Goal: Check status: Check status

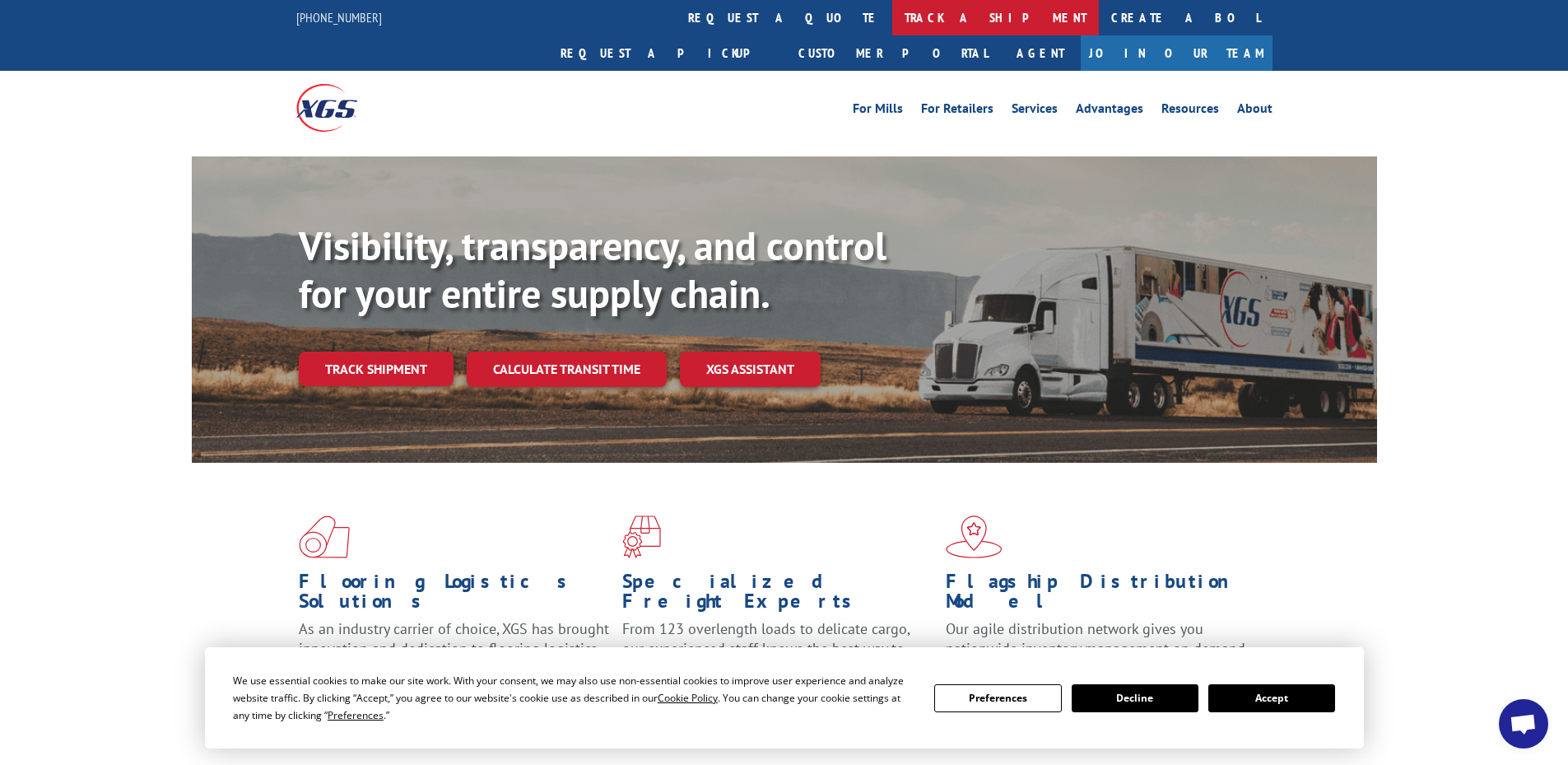
click at [892, 14] on link "track a shipment" at bounding box center [995, 18] width 206 height 36
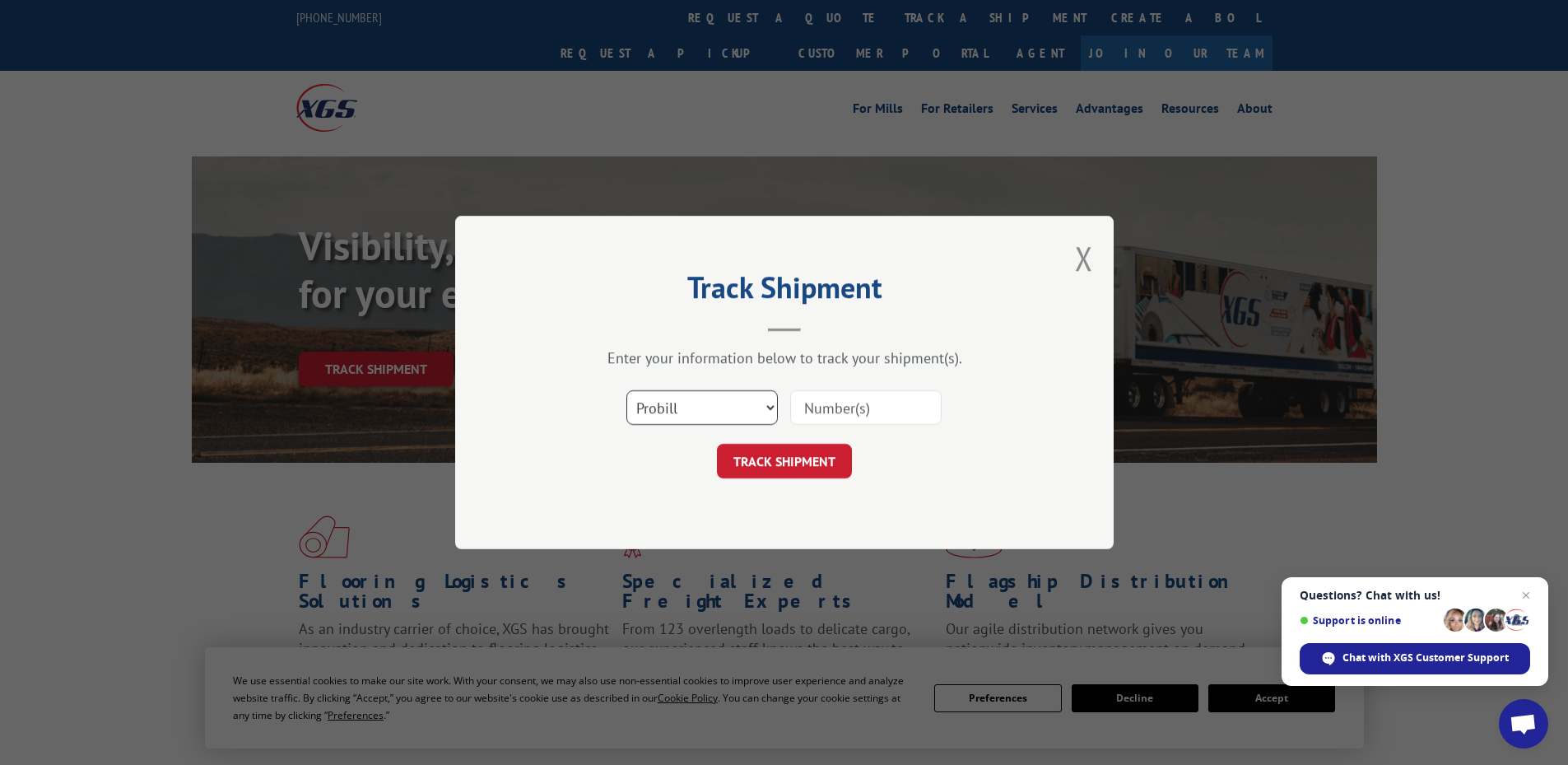
click at [700, 415] on select "Select category... Probill BOL PO" at bounding box center [702, 407] width 151 height 35
select select "bol"
click at [626, 391] on select "Select category... Probill BOL PO" at bounding box center [702, 407] width 151 height 35
click at [818, 407] on input at bounding box center [866, 407] width 151 height 35
paste input "6005333"
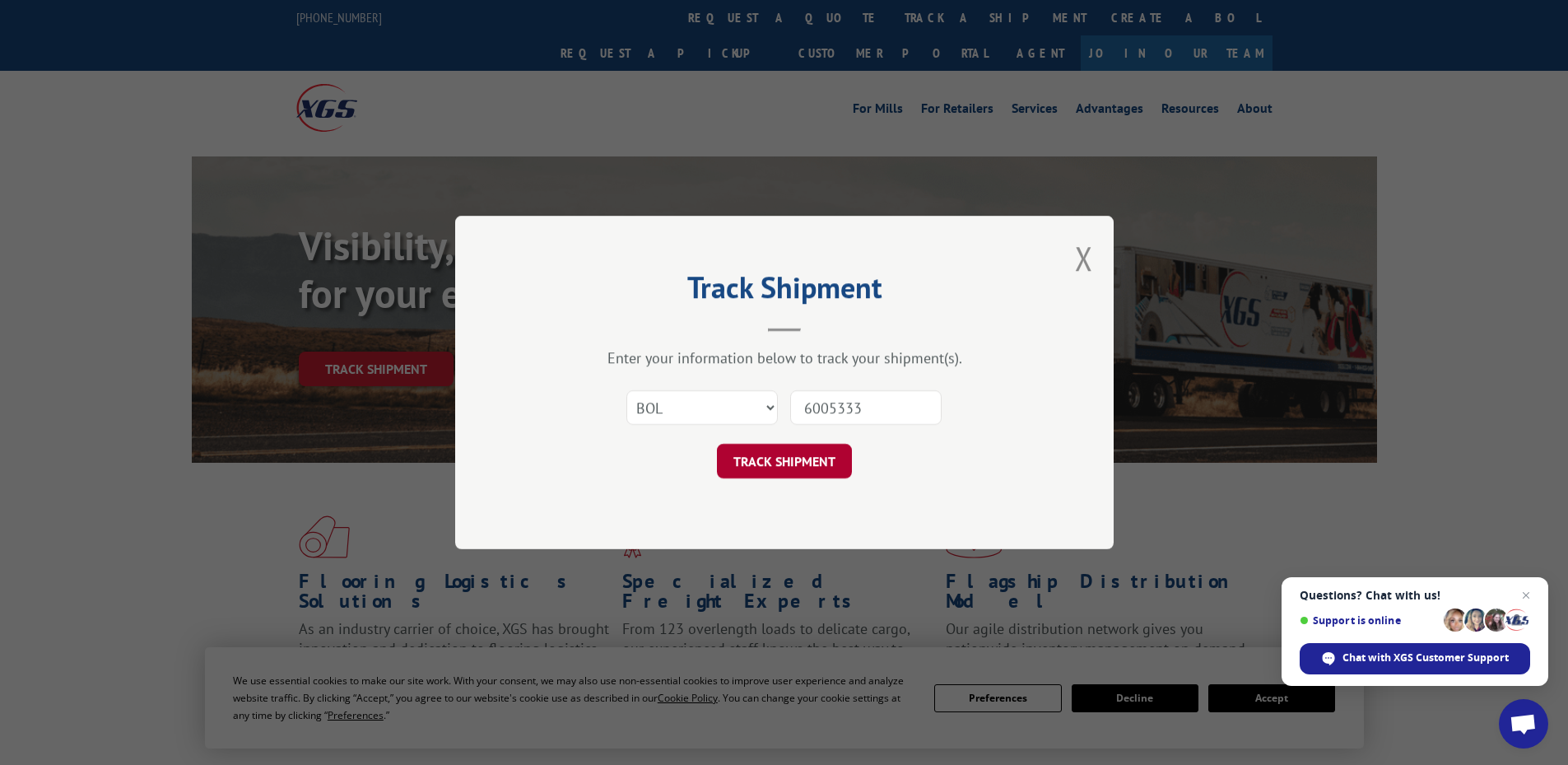
type input "6005333"
click at [802, 457] on button "TRACK SHIPMENT" at bounding box center [784, 461] width 135 height 35
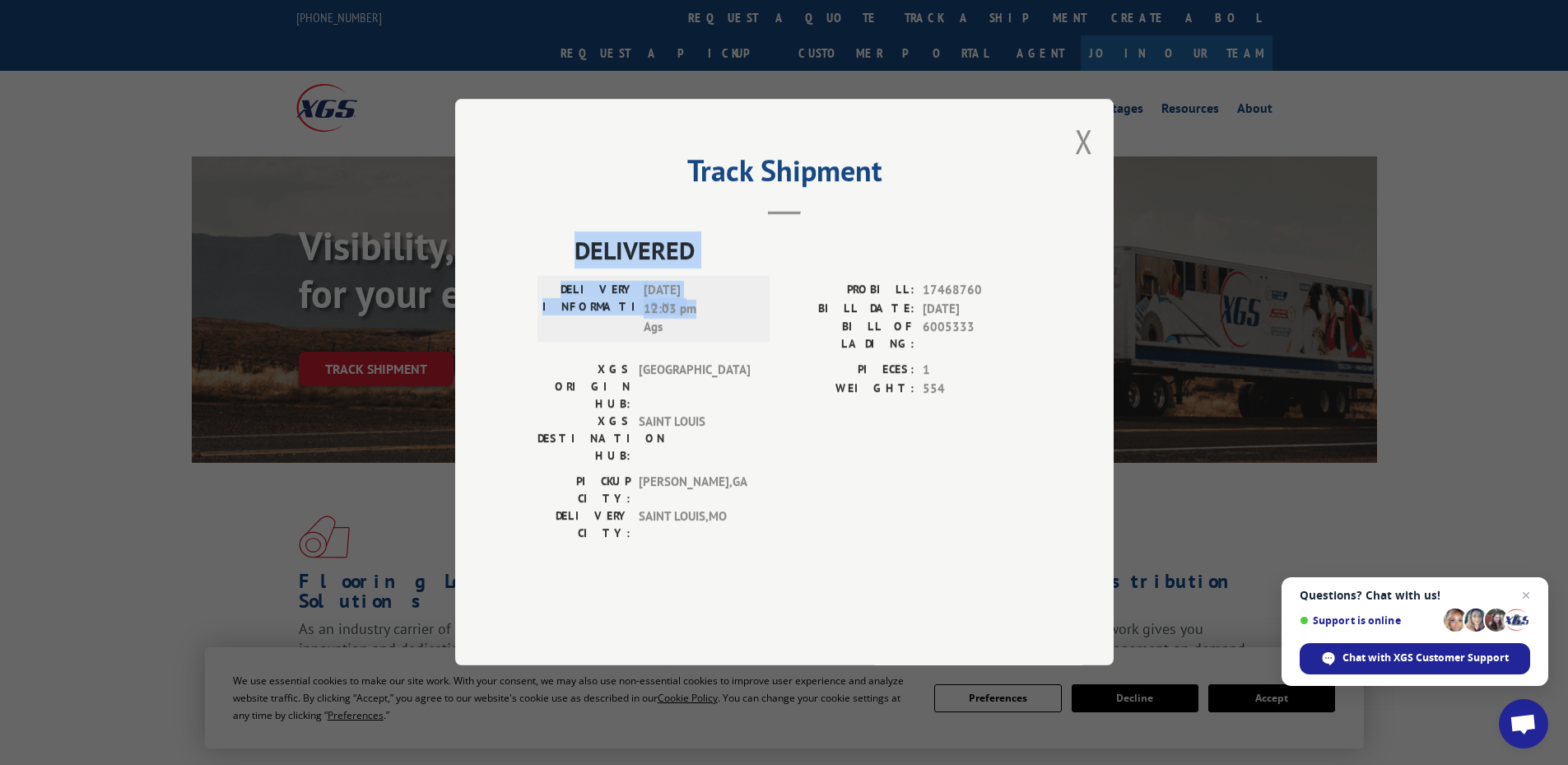
drag, startPoint x: 697, startPoint y: 355, endPoint x: 574, endPoint y: 301, distance: 134.3
click at [574, 301] on div "DELIVERED DELIVERY INFORMATION: [DATE] 12:03 pm Ags PROBILL: 17468760 BILL DATE…" at bounding box center [784, 391] width 494 height 318
copy div "DELIVERED DELIVERY INFORMATION: [DATE] 12:03 pm"
click at [1081, 163] on button "Close modal" at bounding box center [1084, 141] width 18 height 44
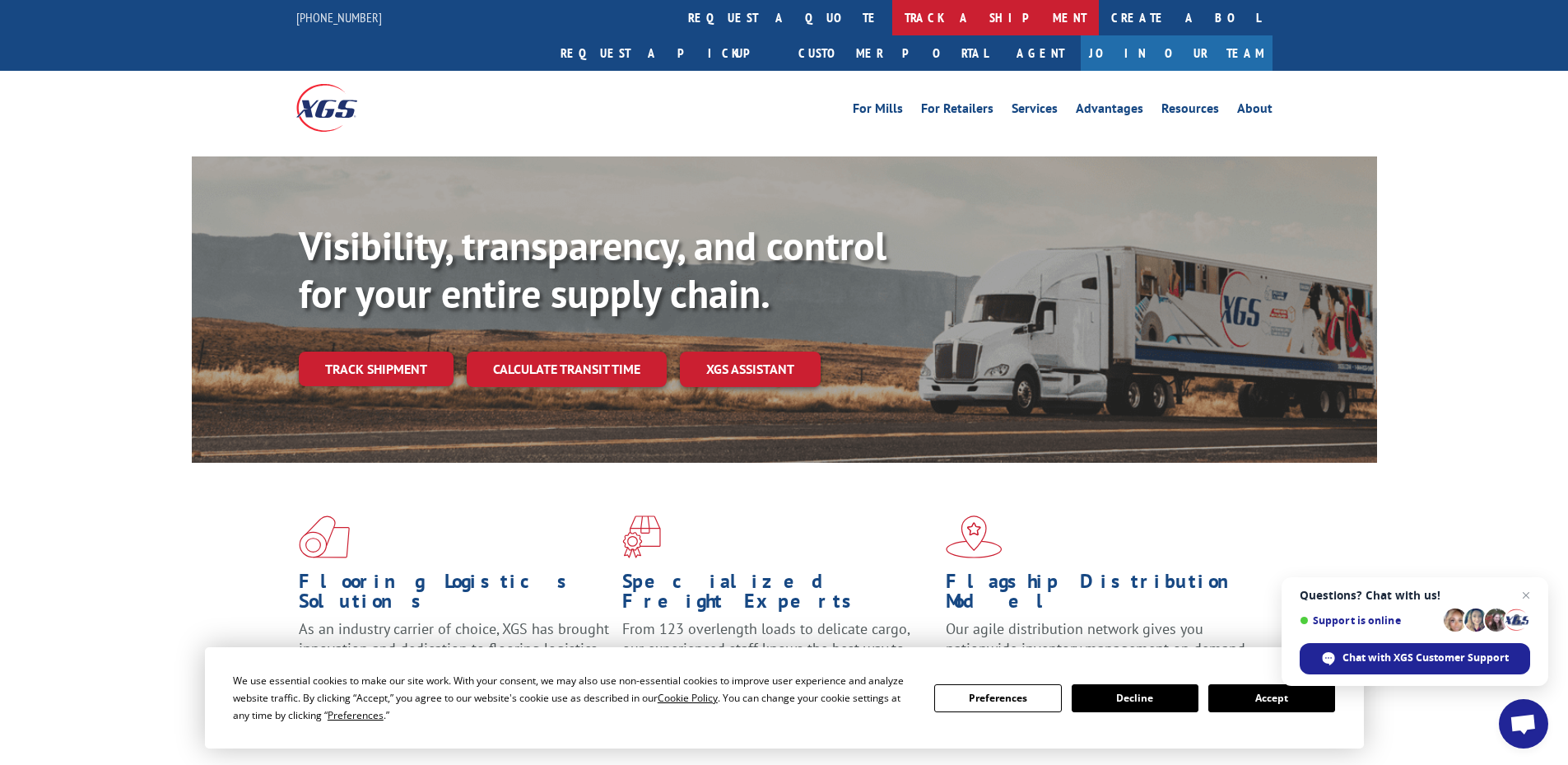
click at [892, 17] on link "track a shipment" at bounding box center [995, 18] width 206 height 36
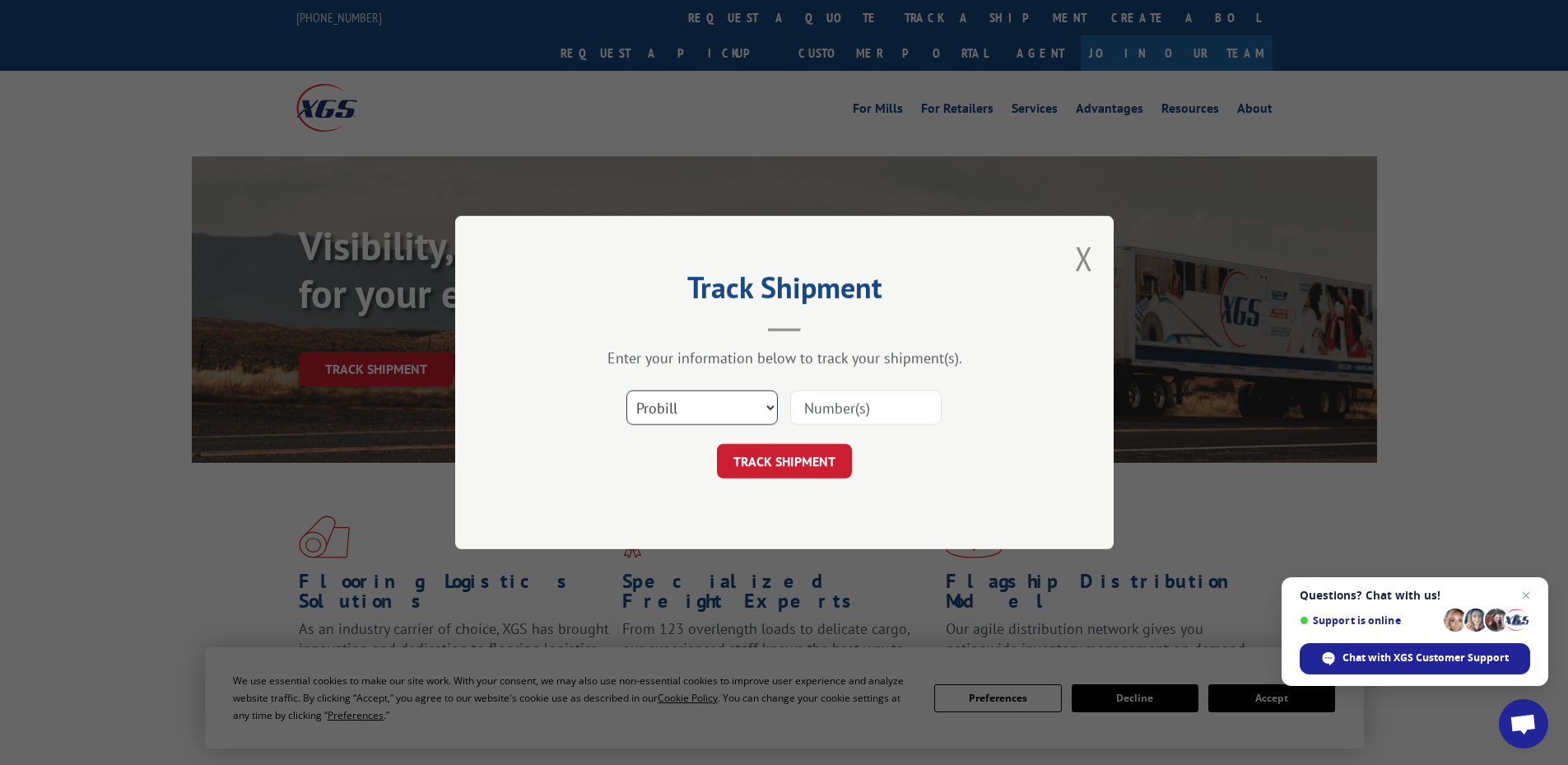
drag, startPoint x: 712, startPoint y: 407, endPoint x: 708, endPoint y: 415, distance: 8.9
click at [712, 407] on select "Select category... Probill BOL PO" at bounding box center [702, 407] width 151 height 35
select select "bol"
click at [626, 391] on select "Select category... Probill BOL PO" at bounding box center [702, 407] width 151 height 35
click at [806, 407] on input at bounding box center [866, 407] width 151 height 35
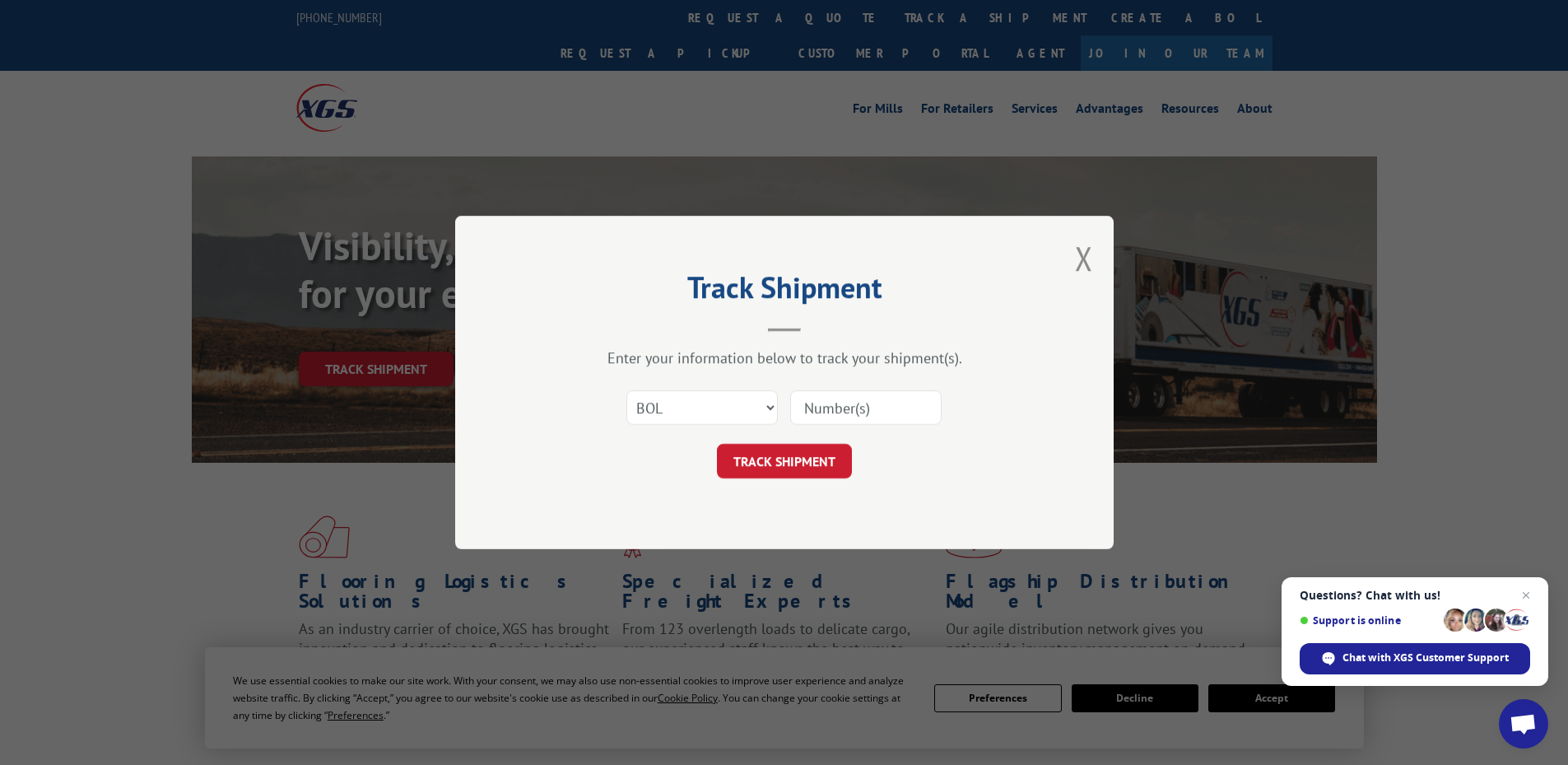
paste input "5148026"
type input "5148026"
click at [799, 463] on button "TRACK SHIPMENT" at bounding box center [784, 461] width 135 height 35
